Goal: Transaction & Acquisition: Purchase product/service

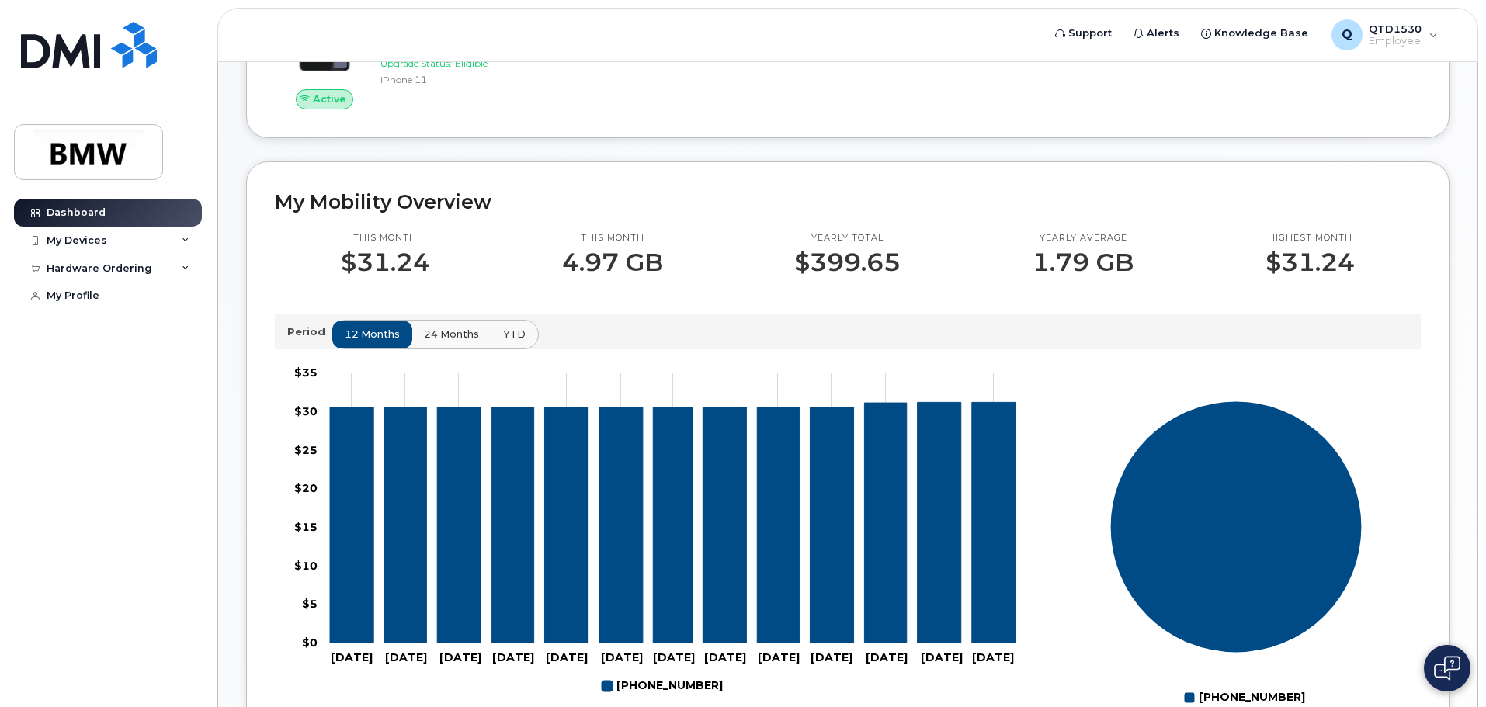
scroll to position [153, 0]
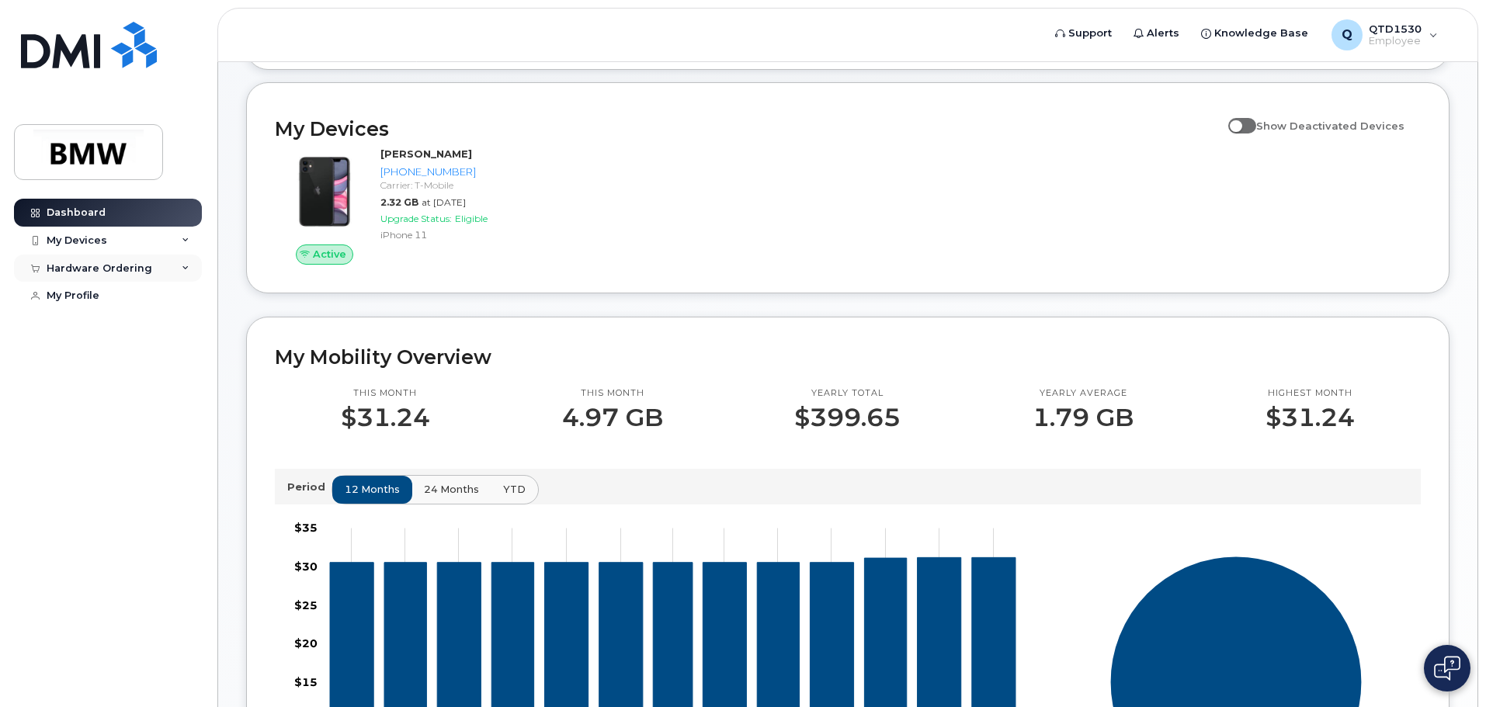
click at [164, 268] on div "Hardware Ordering" at bounding box center [108, 269] width 188 height 28
click at [123, 296] on link "New Order" at bounding box center [121, 297] width 161 height 30
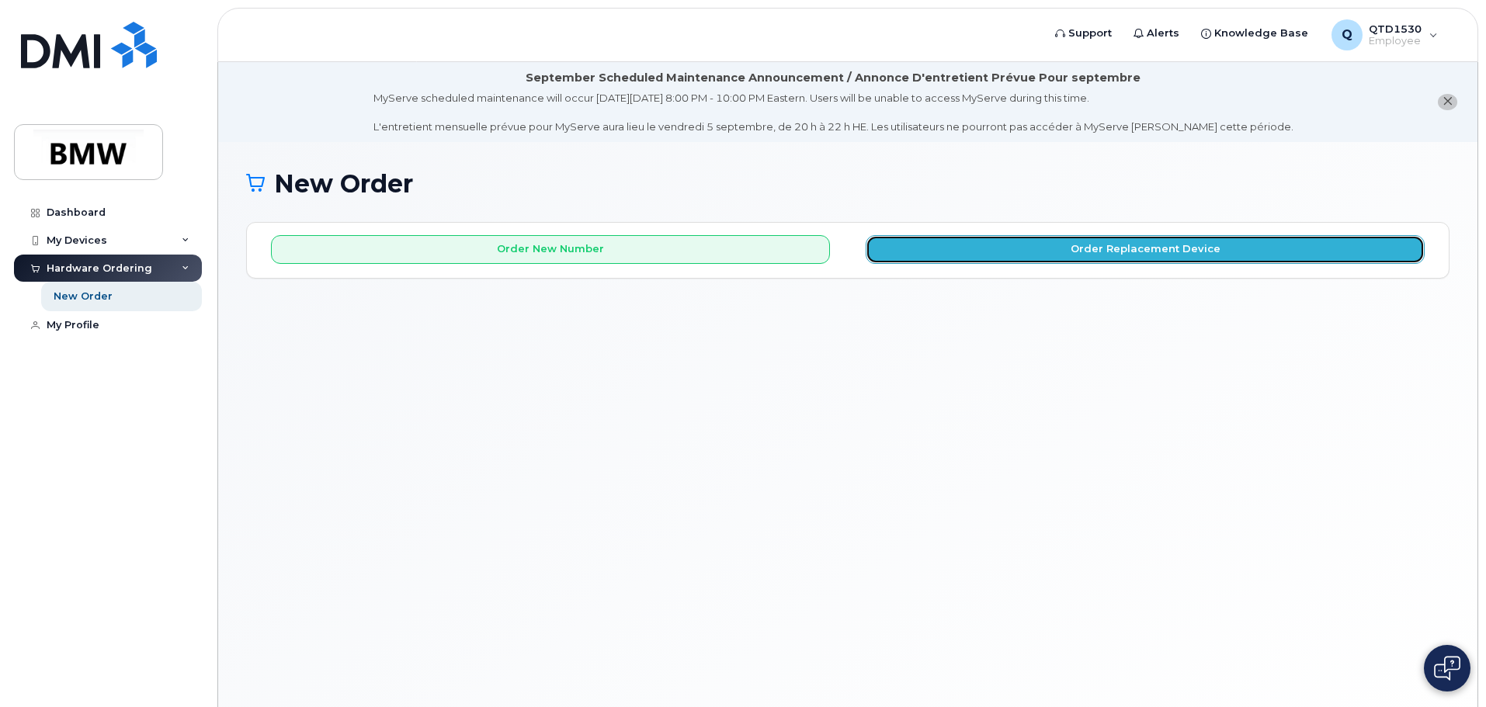
click at [966, 258] on button "Order Replacement Device" at bounding box center [1145, 249] width 559 height 29
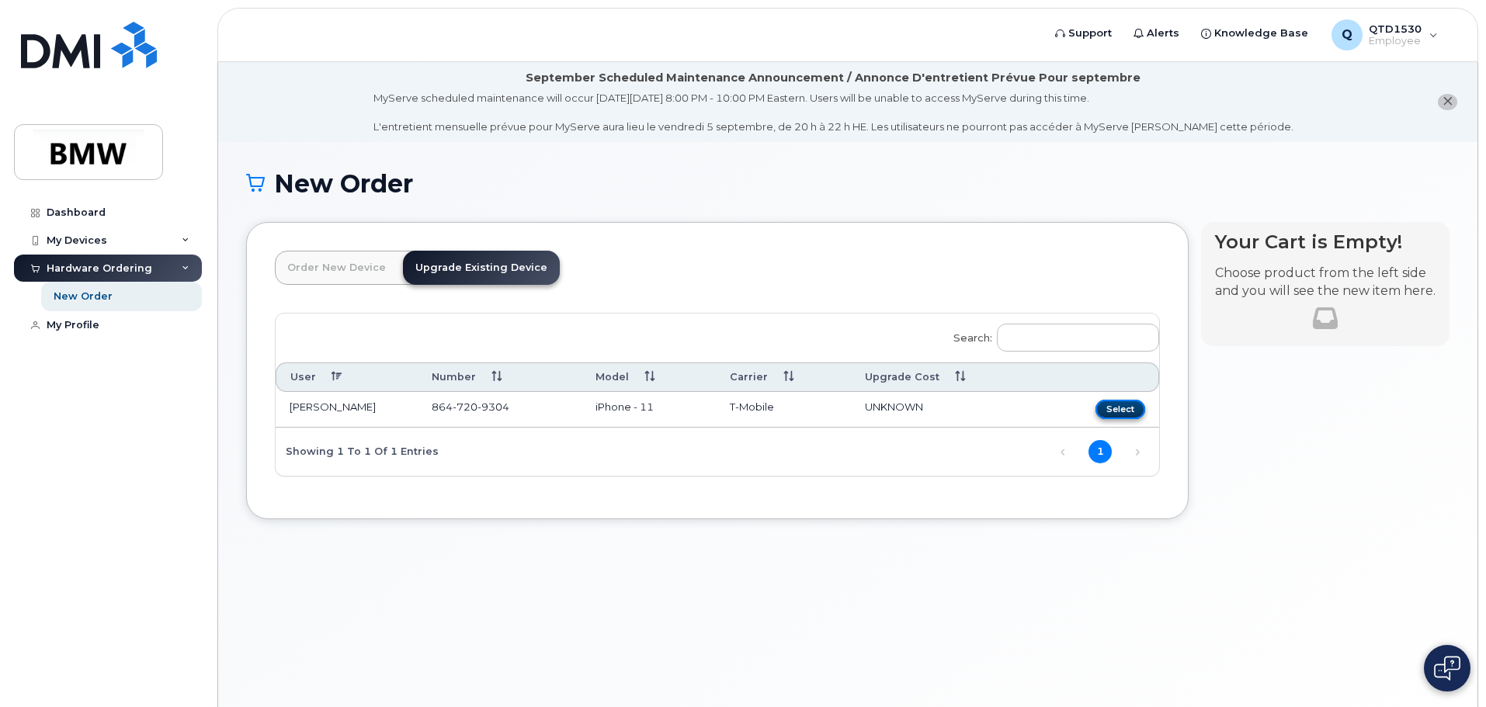
click at [1106, 411] on button "Select" at bounding box center [1120, 409] width 50 height 19
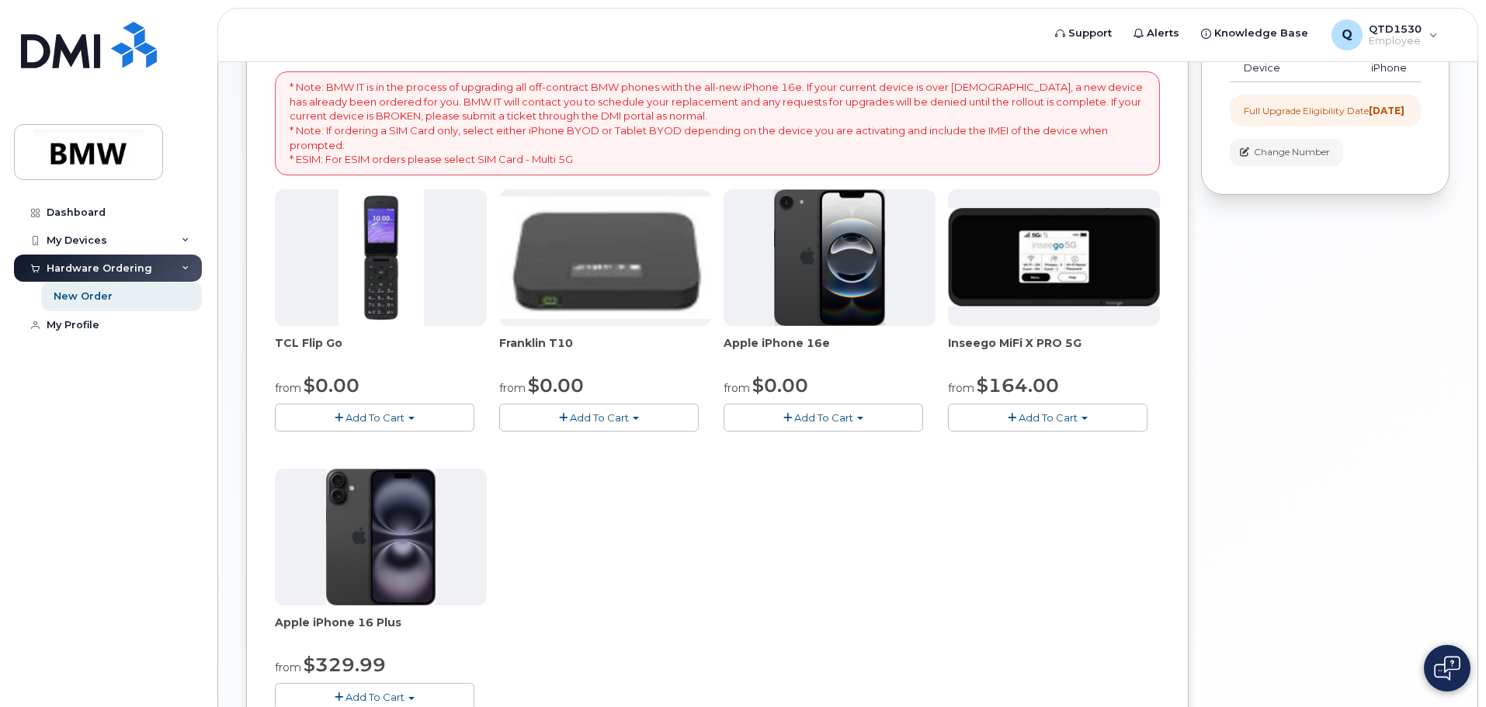
scroll to position [388, 0]
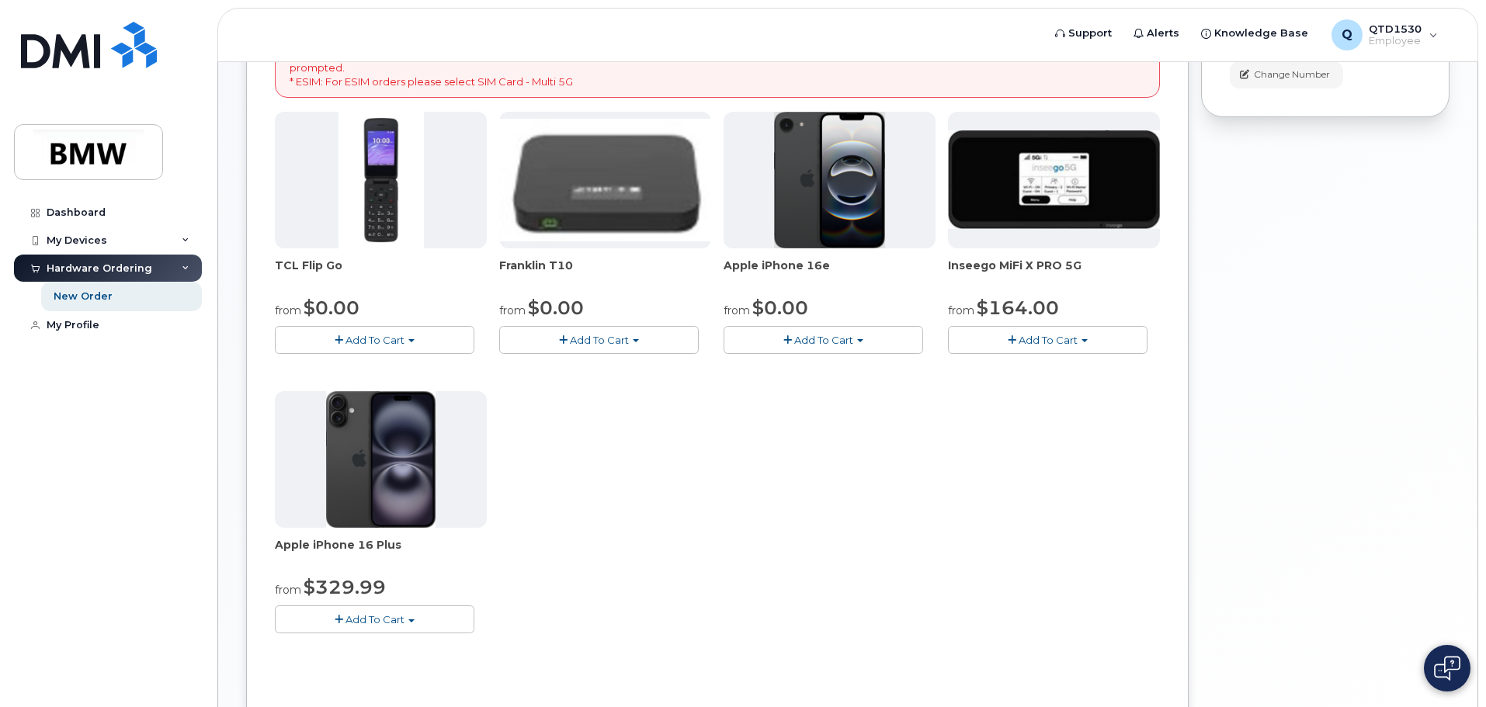
click at [1037, 159] on img at bounding box center [1054, 179] width 212 height 99
drag, startPoint x: 1083, startPoint y: 340, endPoint x: 1091, endPoint y: 339, distance: 7.8
click at [1087, 340] on span "button" at bounding box center [1084, 340] width 6 height 3
click at [994, 183] on img at bounding box center [1054, 179] width 212 height 99
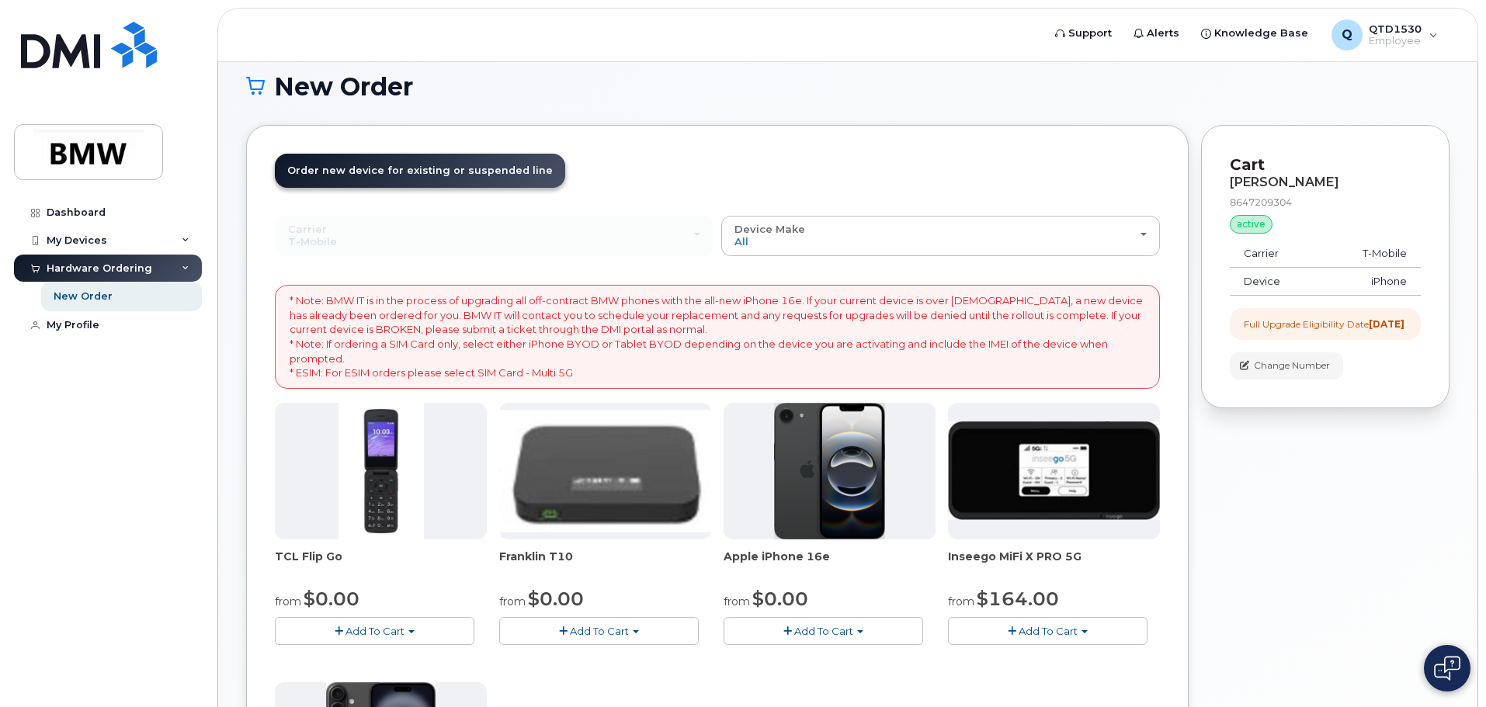
scroll to position [233, 0]
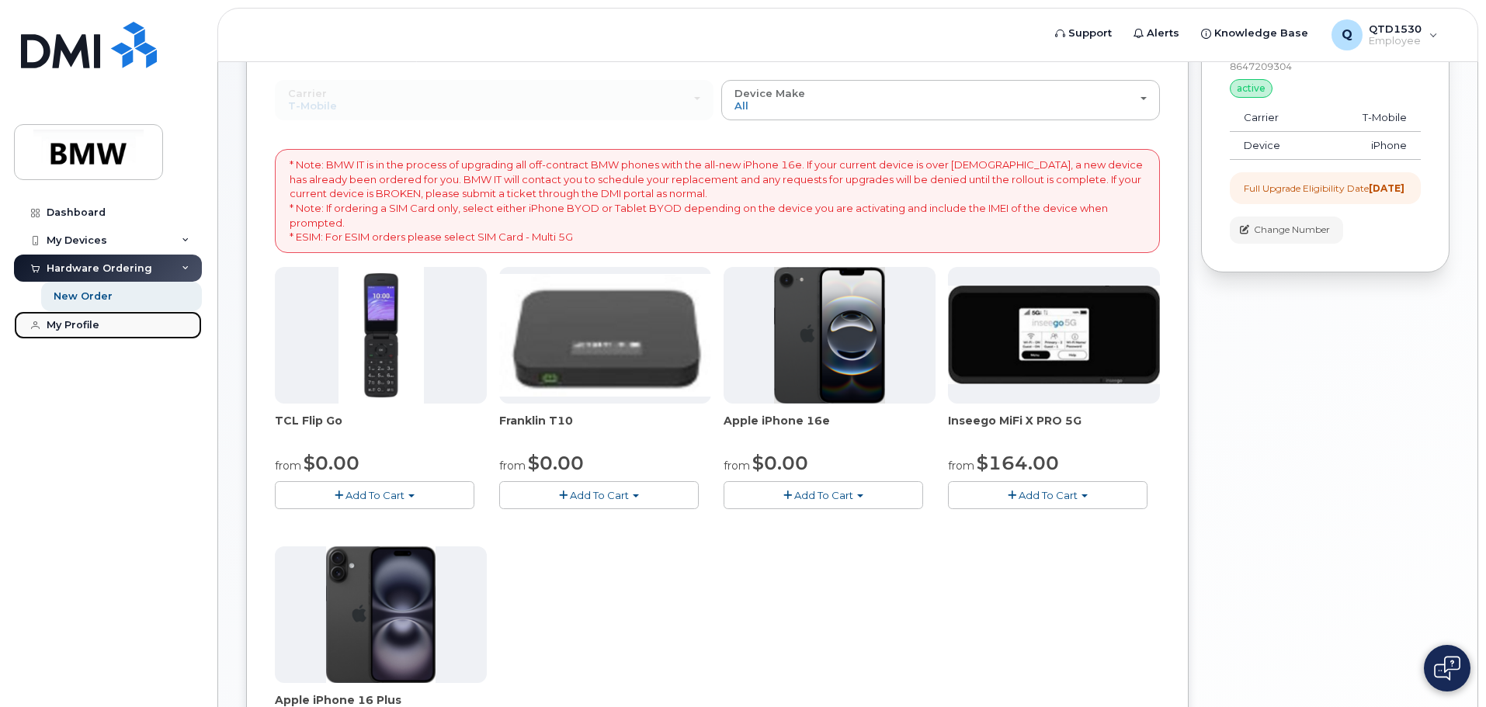
click at [124, 323] on link "My Profile" at bounding box center [108, 325] width 188 height 28
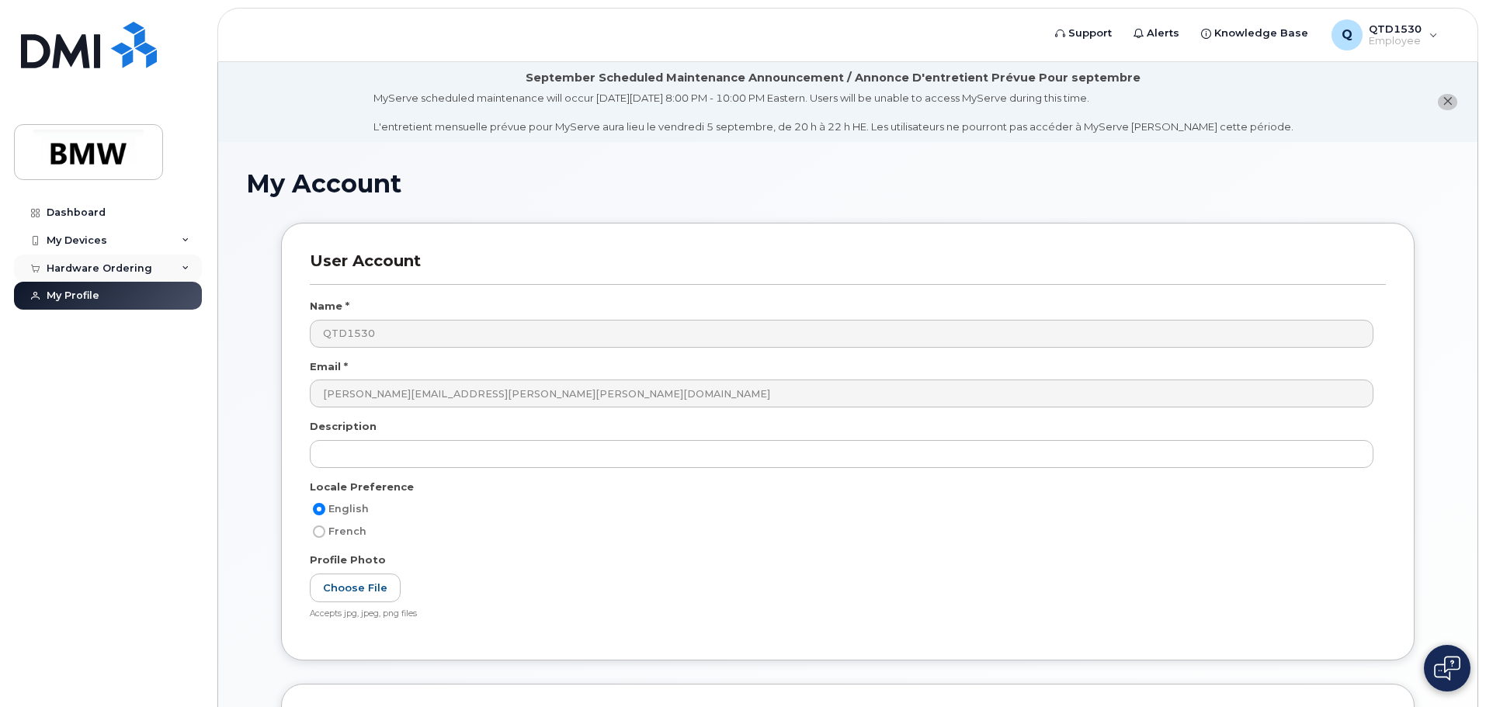
click at [127, 276] on div "Hardware Ordering" at bounding box center [108, 269] width 188 height 28
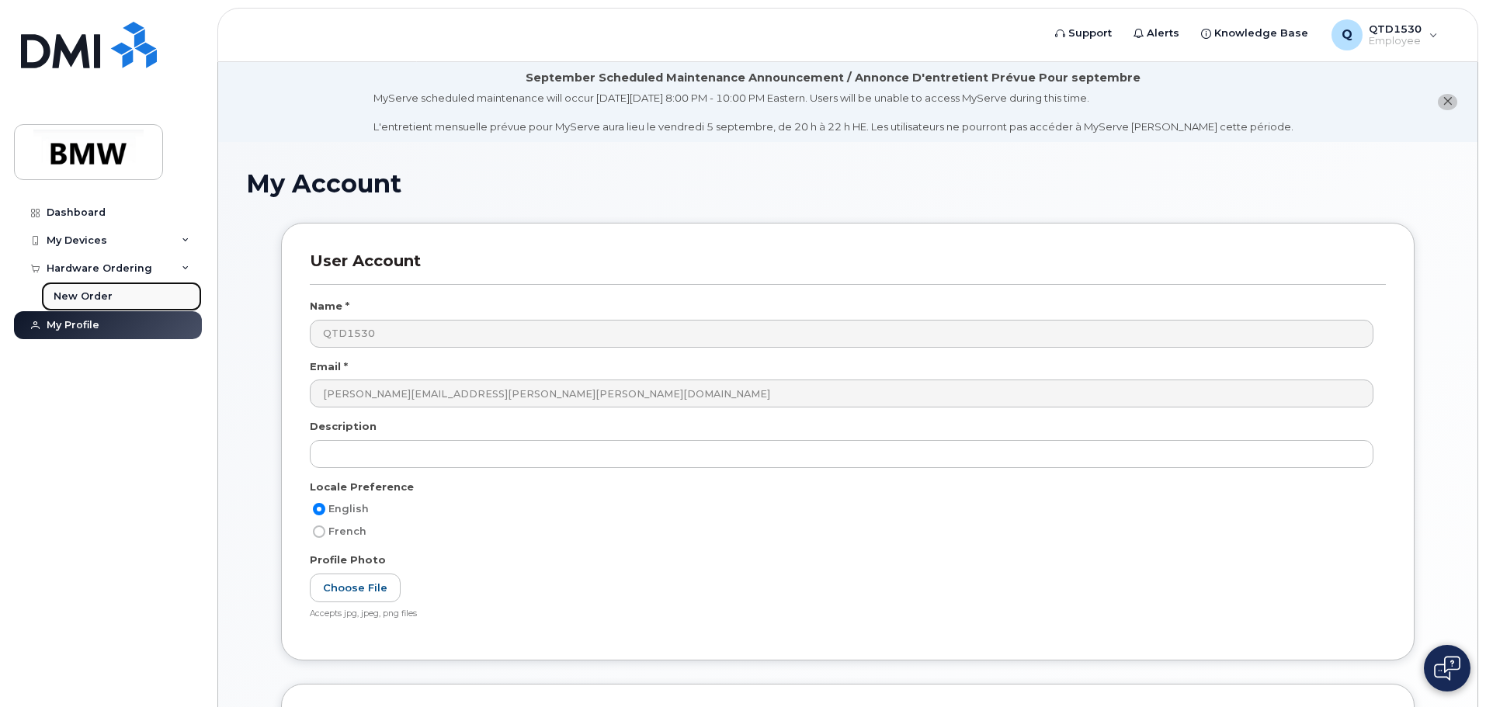
click at [126, 291] on link "New Order" at bounding box center [121, 297] width 161 height 30
